Goal: Feedback & Contribution: Submit feedback/report problem

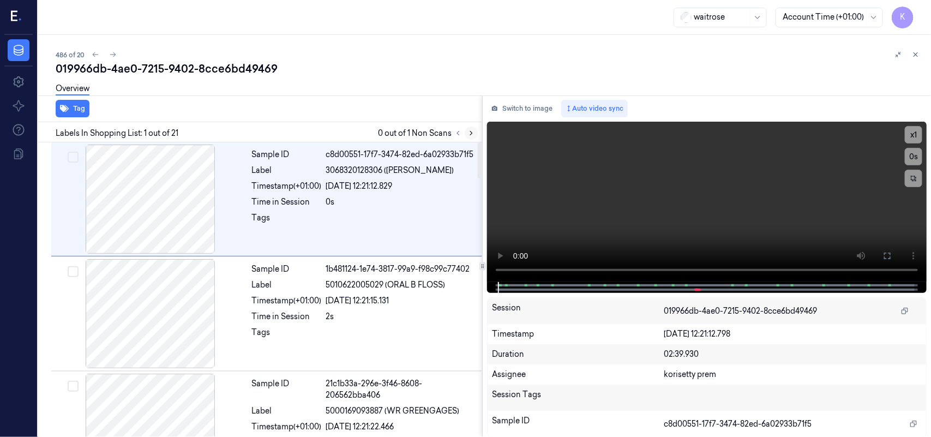
click at [472, 135] on icon at bounding box center [471, 133] width 8 height 8
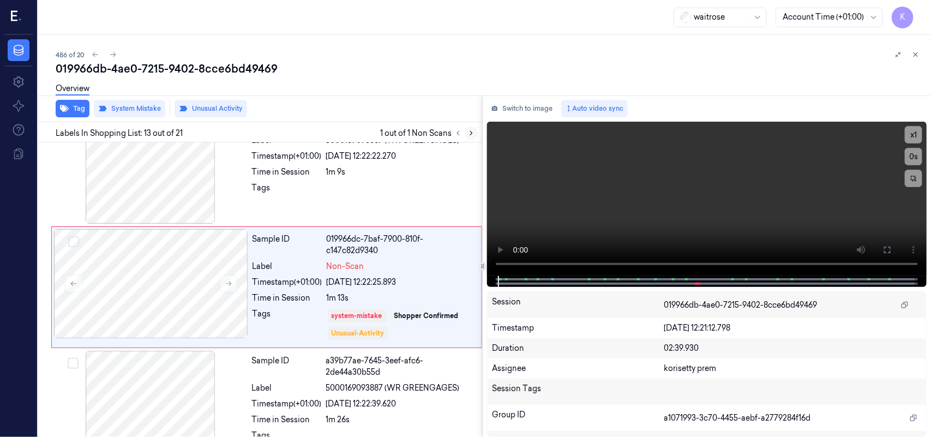
scroll to position [1294, 0]
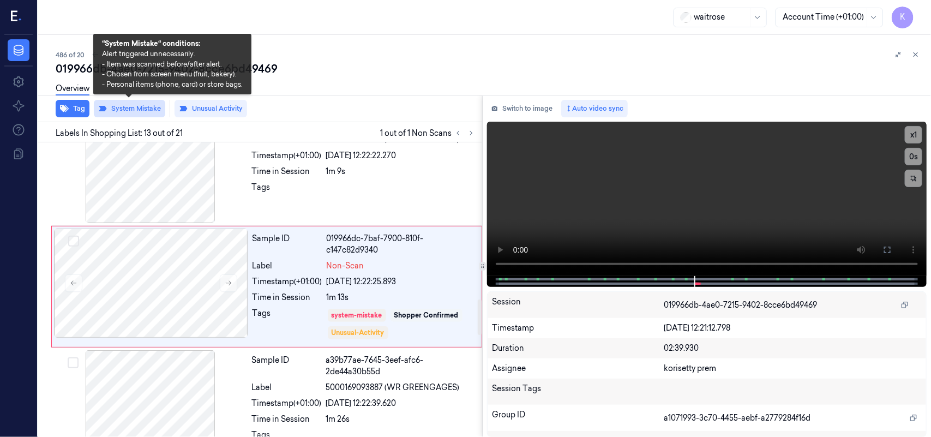
click at [143, 107] on button "System Mistake" at bounding box center [129, 108] width 71 height 17
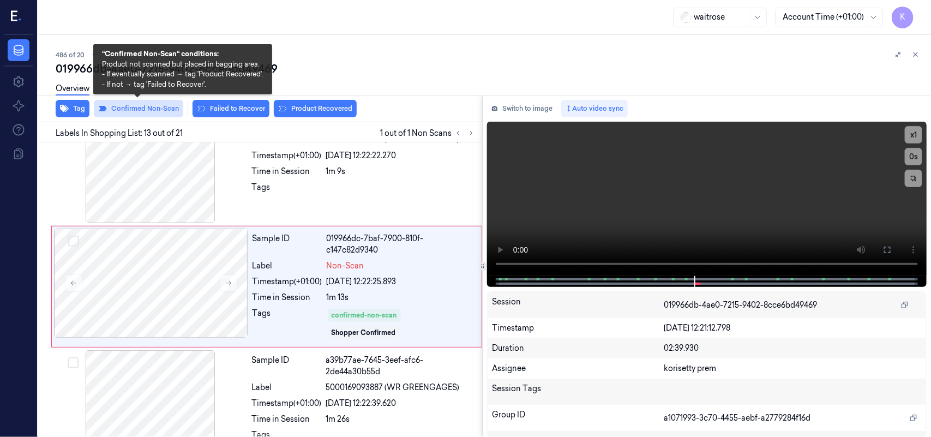
click at [142, 107] on button "Confirmed Non-Scan" at bounding box center [138, 108] width 89 height 17
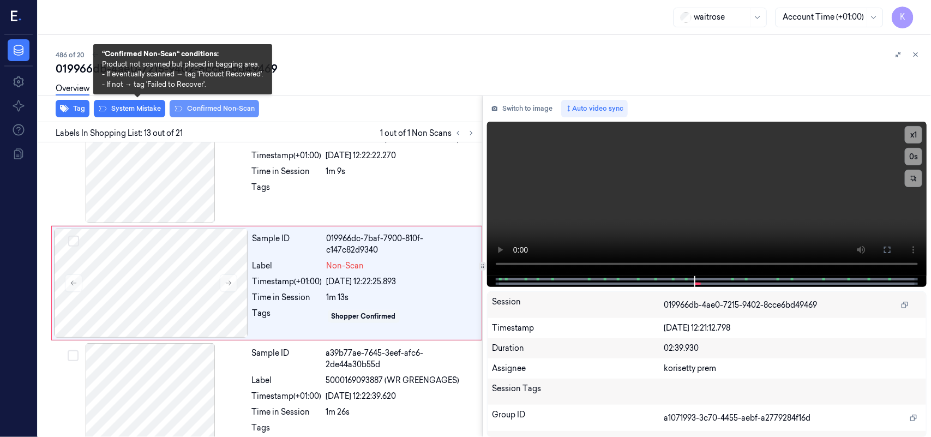
scroll to position [1290, 0]
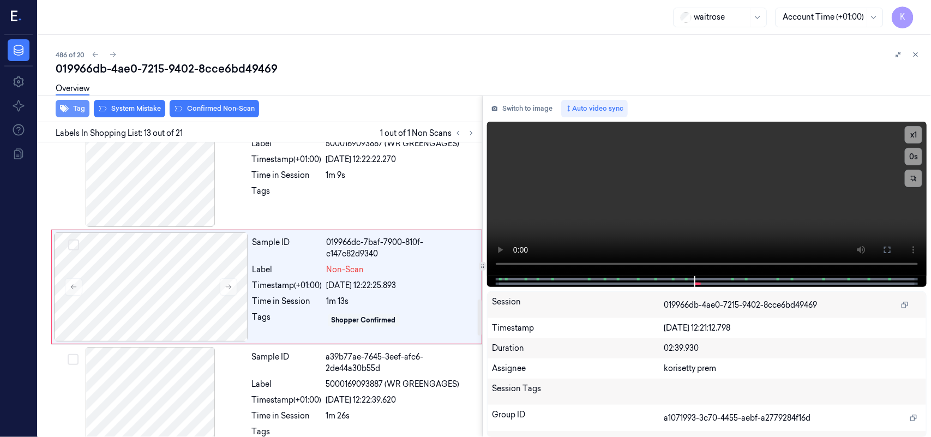
click at [70, 107] on button "Tag" at bounding box center [73, 108] width 34 height 17
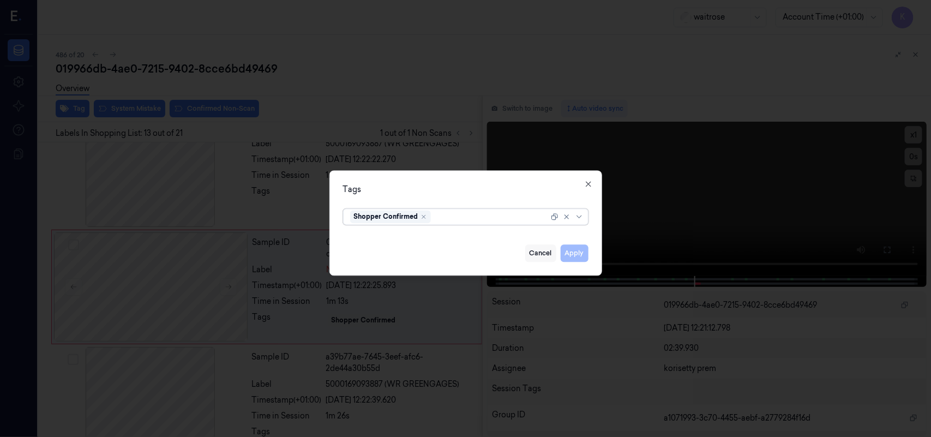
click at [534, 253] on button "Cancel" at bounding box center [540, 252] width 31 height 17
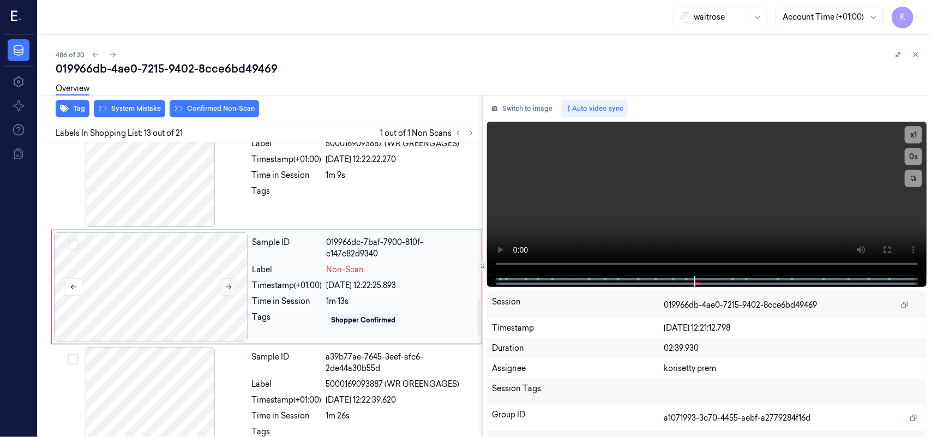
click at [236, 290] on button at bounding box center [228, 286] width 17 height 17
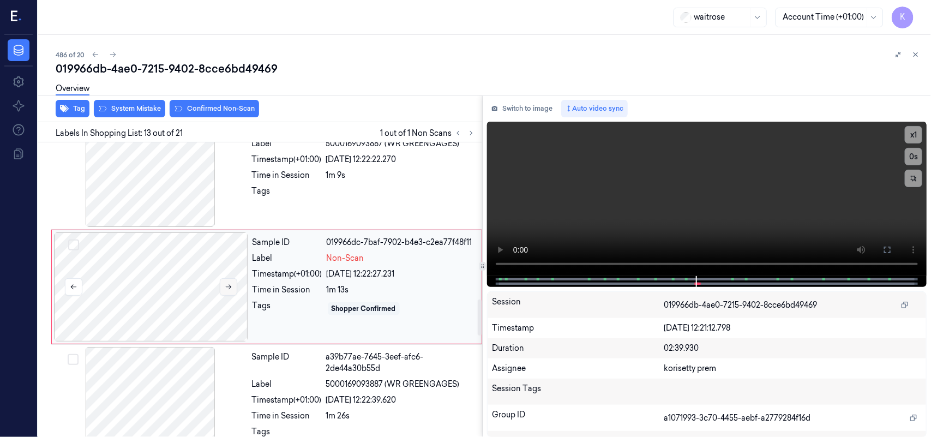
click at [236, 290] on button at bounding box center [228, 286] width 17 height 17
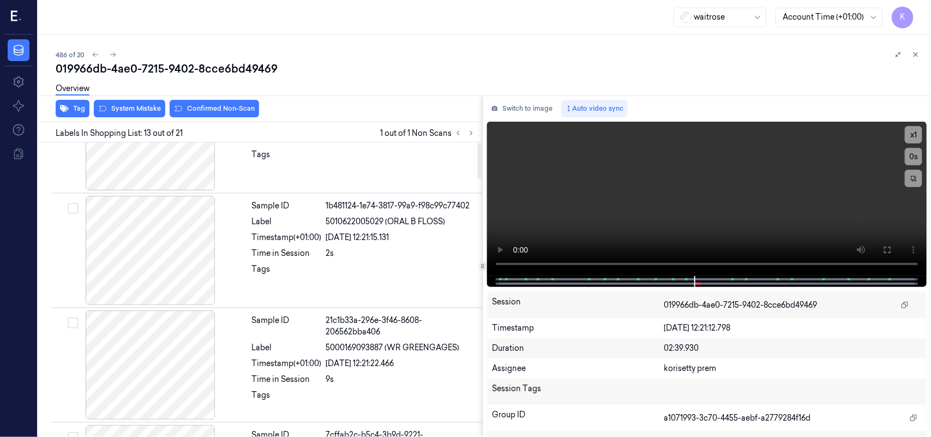
scroll to position [0, 0]
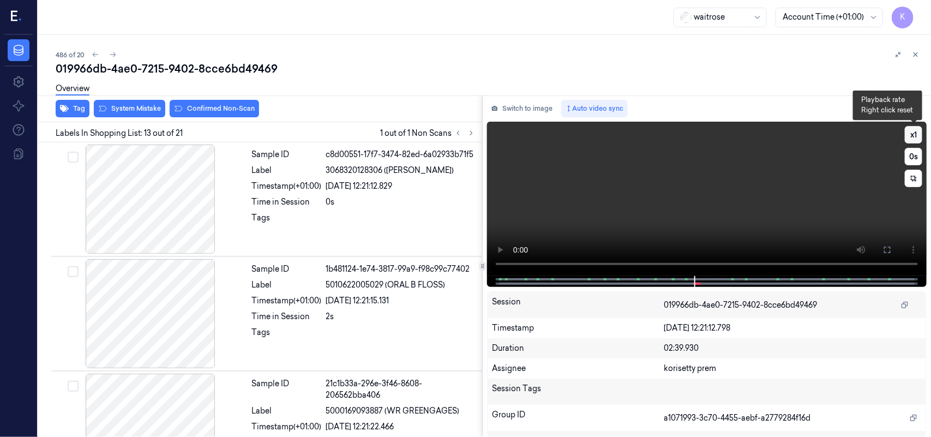
click at [914, 135] on button "x 1" at bounding box center [913, 134] width 17 height 17
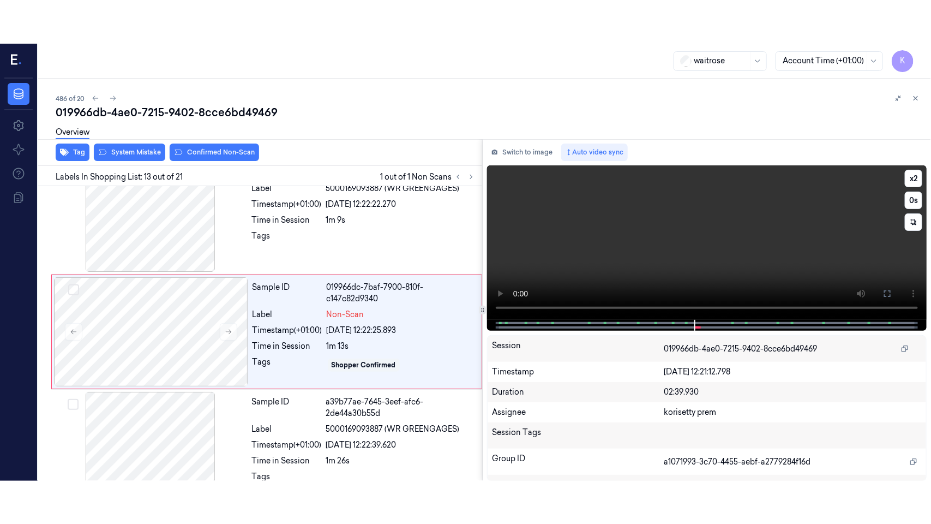
scroll to position [1290, 0]
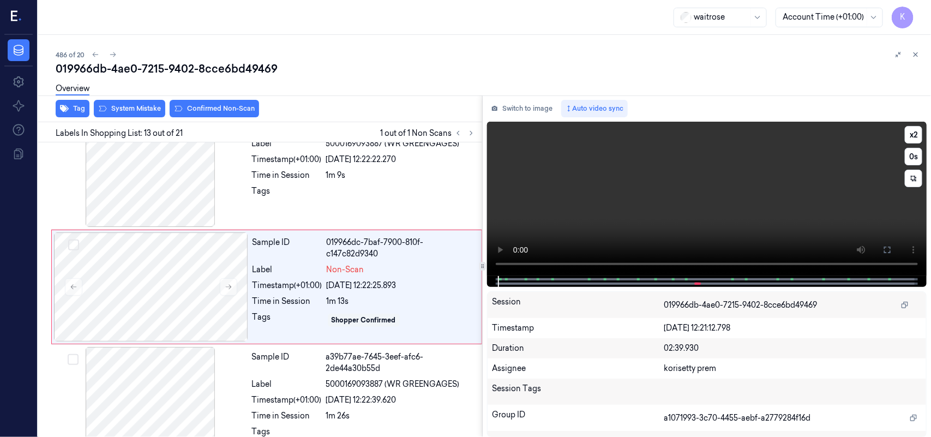
click at [813, 233] on video at bounding box center [707, 199] width 440 height 154
click at [889, 245] on icon at bounding box center [887, 249] width 9 height 9
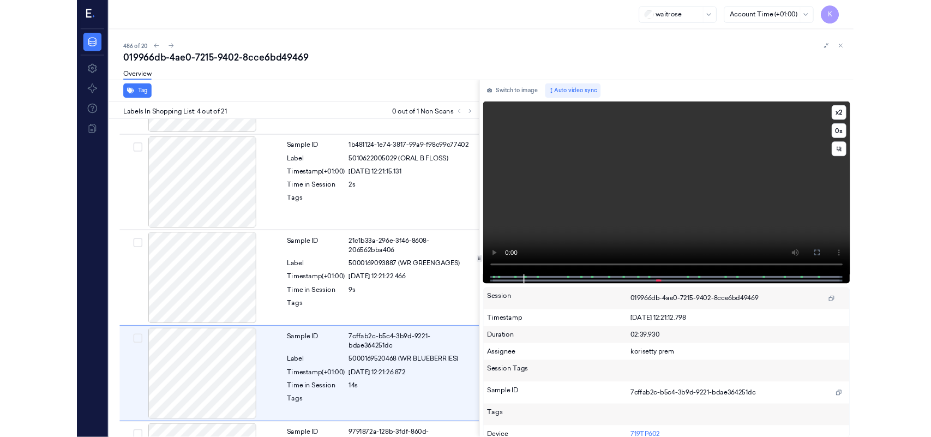
scroll to position [211, 0]
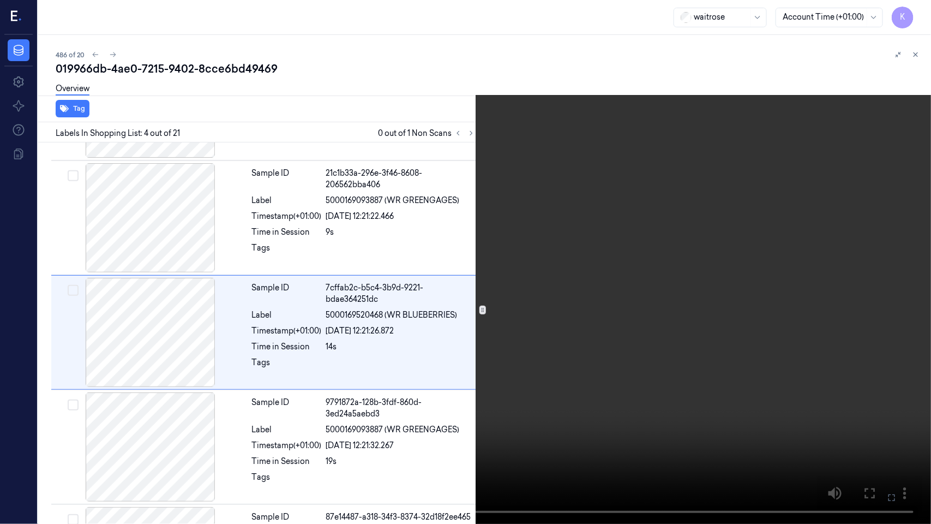
click at [0, 0] on icon at bounding box center [0, 0] width 0 height 0
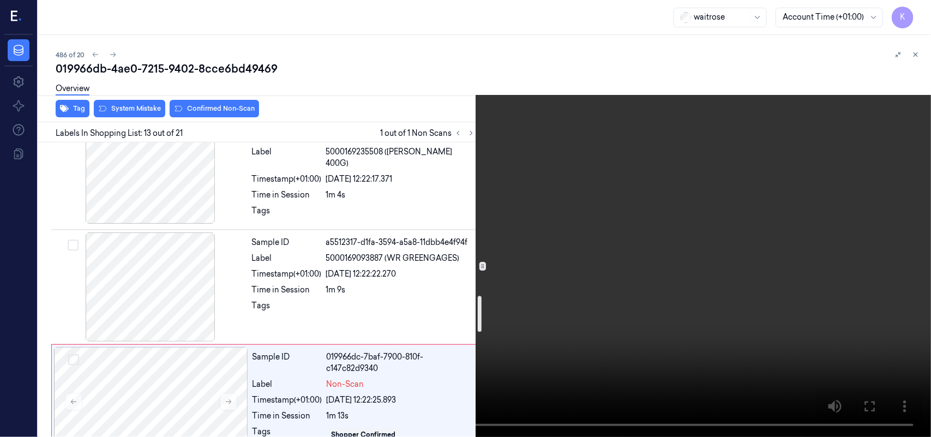
scroll to position [1290, 0]
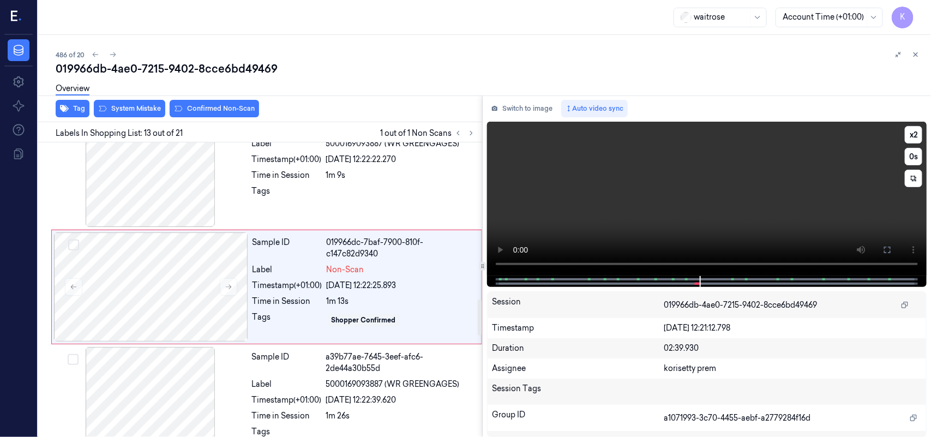
click at [762, 189] on video at bounding box center [707, 199] width 440 height 154
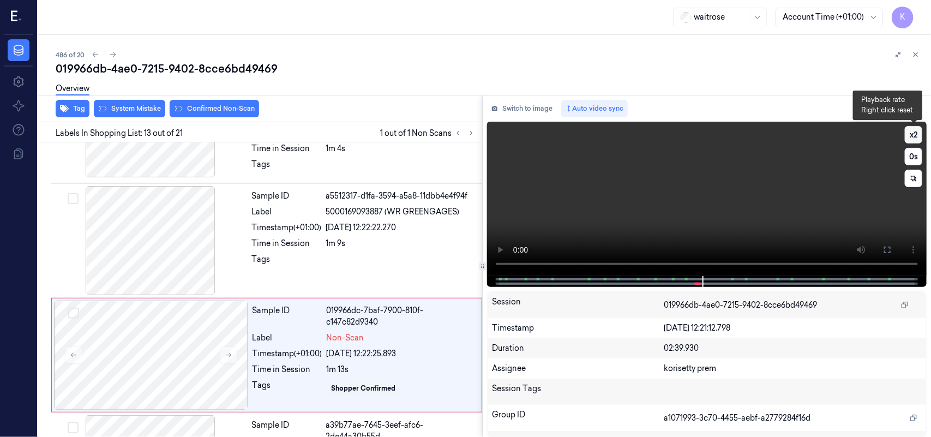
click at [918, 131] on button "x 2" at bounding box center [913, 134] width 17 height 17
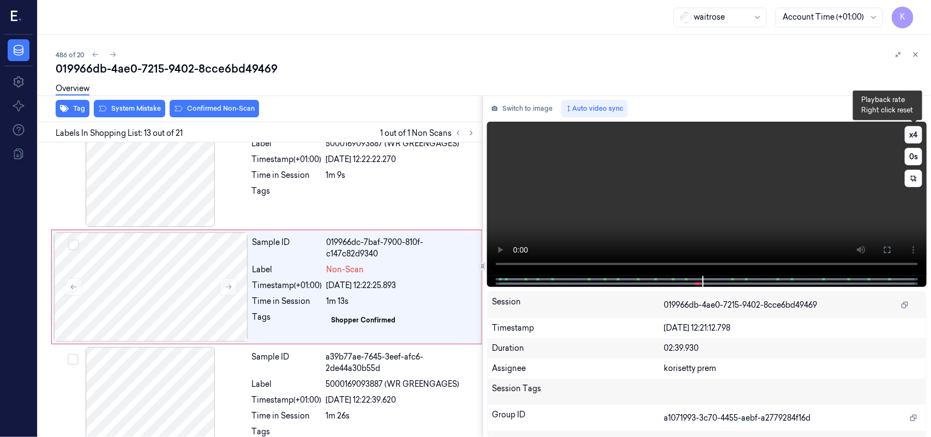
click at [918, 131] on button "x 4" at bounding box center [913, 134] width 17 height 17
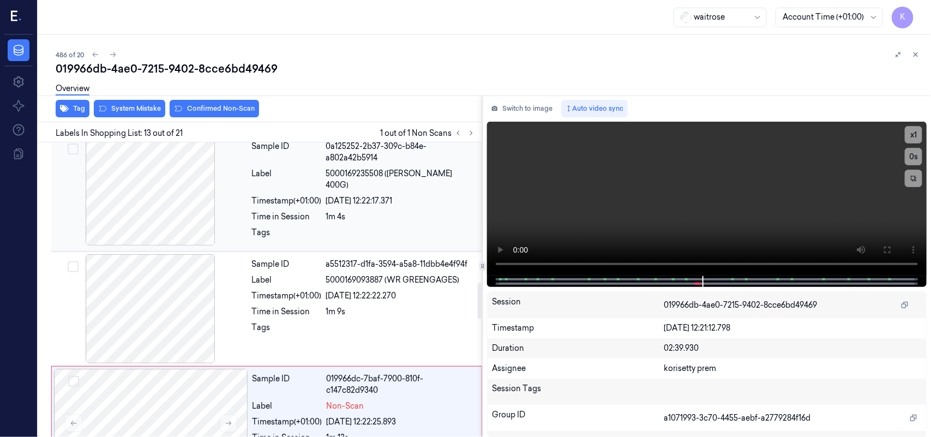
click at [249, 206] on div "Sample ID 0a125252-2b37-309c-b84e-a802a42b5914 Label 5000169235508 ([PERSON_NAM…" at bounding box center [364, 192] width 232 height 112
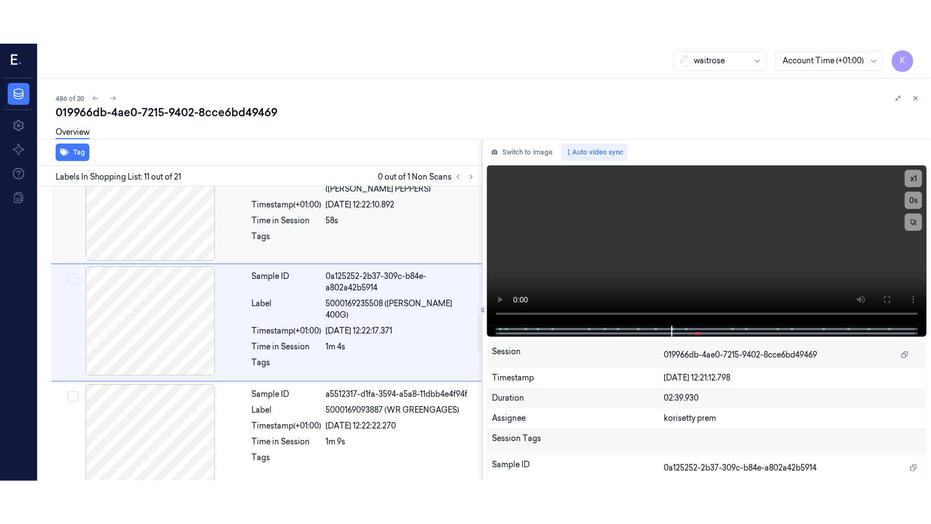
scroll to position [1060, 0]
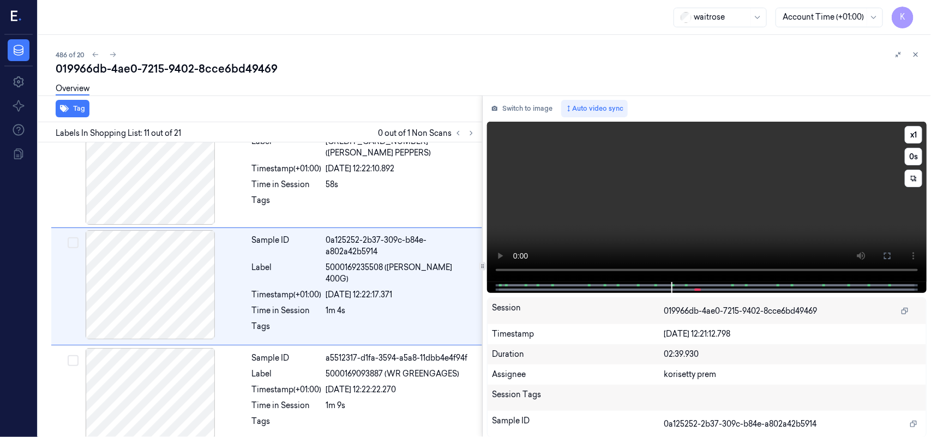
click at [714, 225] on video at bounding box center [707, 202] width 440 height 160
click at [884, 251] on icon at bounding box center [887, 255] width 9 height 9
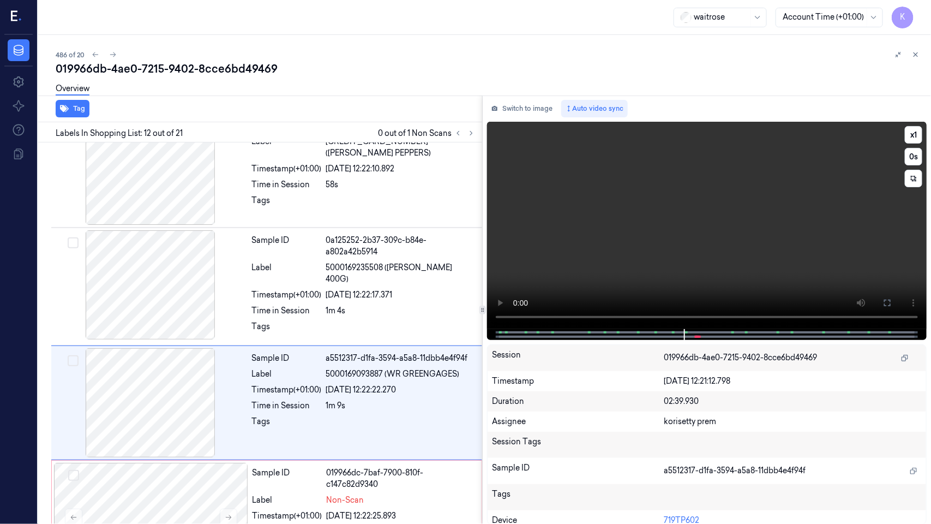
scroll to position [1132, 0]
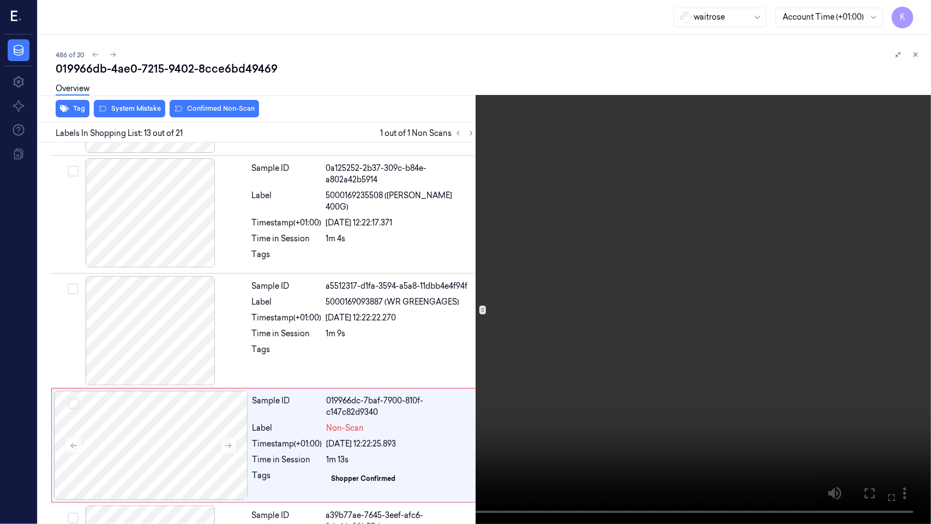
click at [0, 0] on icon at bounding box center [0, 0] width 0 height 0
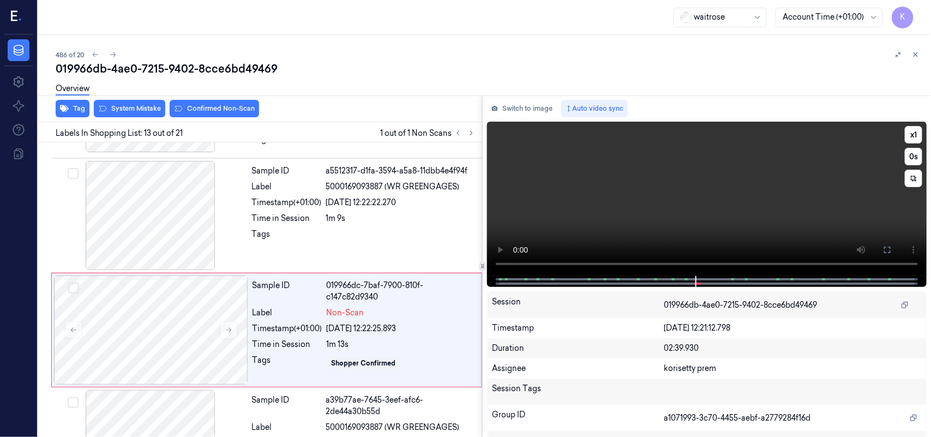
click at [797, 197] on video at bounding box center [707, 199] width 440 height 154
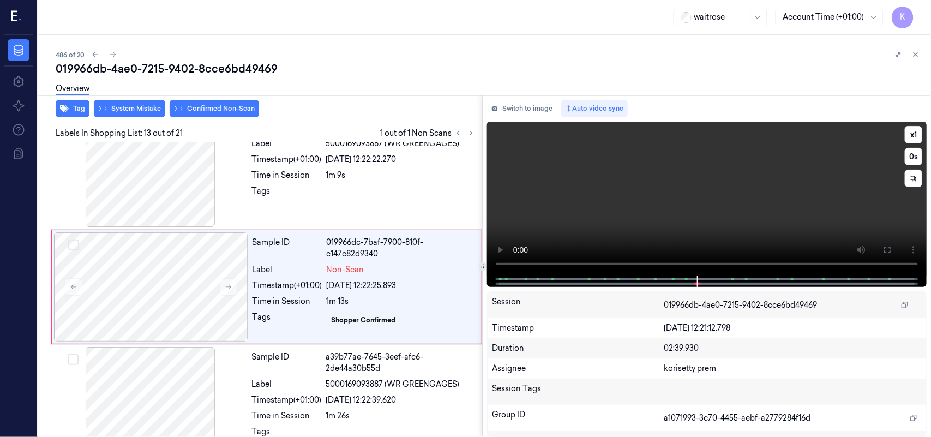
click at [731, 179] on video at bounding box center [707, 199] width 440 height 154
click at [527, 108] on button "Switch to image" at bounding box center [522, 108] width 70 height 17
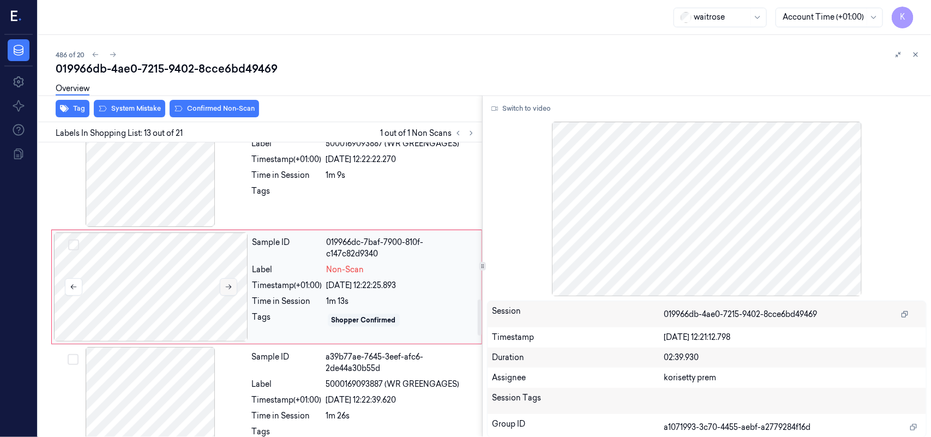
click at [229, 287] on icon at bounding box center [229, 287] width 6 height 5
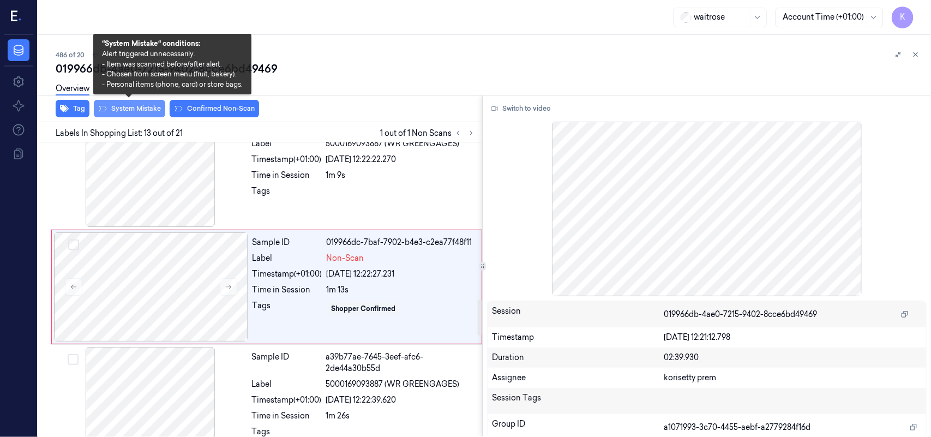
click at [137, 113] on button "System Mistake" at bounding box center [129, 108] width 71 height 17
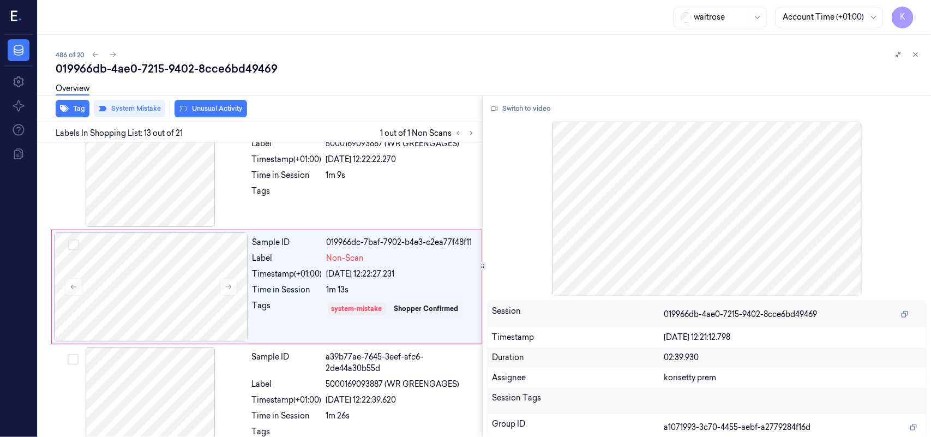
click at [195, 100] on div "Overview" at bounding box center [489, 90] width 867 height 28
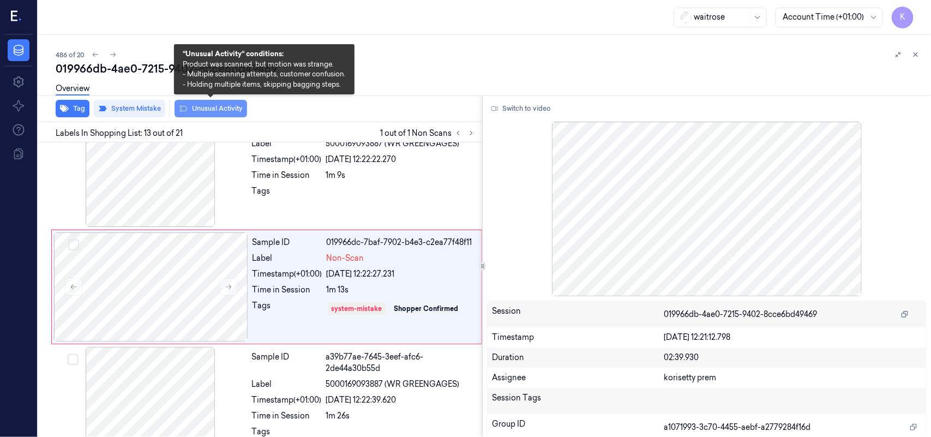
click at [202, 108] on button "Unusual Activity" at bounding box center [211, 108] width 73 height 17
